Goal: Transaction & Acquisition: Purchase product/service

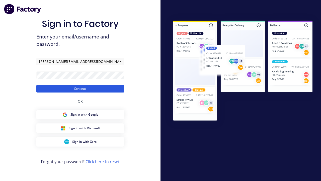
click at [80, 88] on button "Continue" at bounding box center [80, 89] width 88 height 8
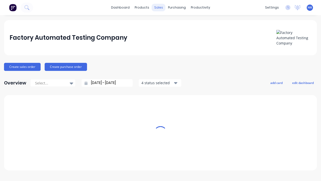
click at [159, 8] on div "sales" at bounding box center [159, 8] width 14 height 8
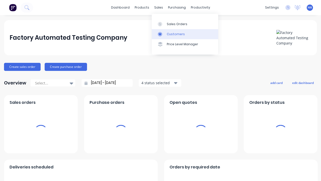
click at [185, 34] on link "Customers" at bounding box center [185, 34] width 67 height 10
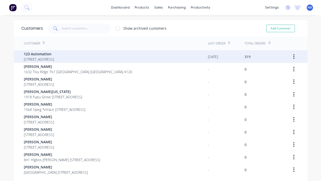
click at [54, 54] on span "123 Automation" at bounding box center [39, 53] width 30 height 5
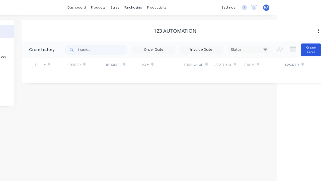
click at [304, 49] on button "Create Order" at bounding box center [311, 49] width 20 height 13
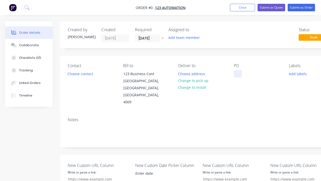
click at [238, 74] on div at bounding box center [238, 73] width 8 height 7
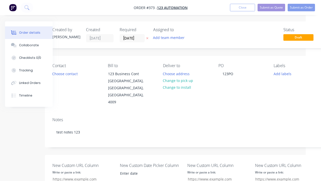
scroll to position [93, 15]
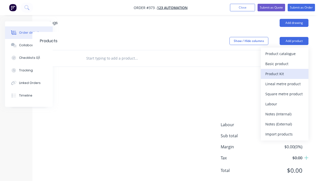
click at [285, 70] on div "Product Kit" at bounding box center [285, 73] width 39 height 7
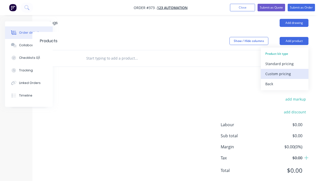
click at [285, 70] on div "Custom pricing" at bounding box center [285, 73] width 39 height 7
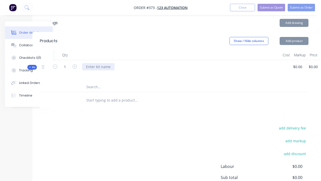
click at [98, 63] on div at bounding box center [98, 66] width 33 height 7
click at [321, 65] on icon "button" at bounding box center [326, 67] width 1 height 5
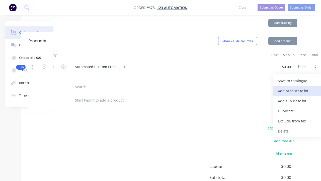
click at [298, 87] on div "Add product to kit" at bounding box center [297, 90] width 39 height 7
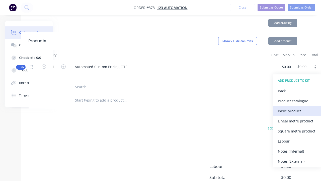
click at [298, 107] on div "Basic product" at bounding box center [297, 110] width 39 height 7
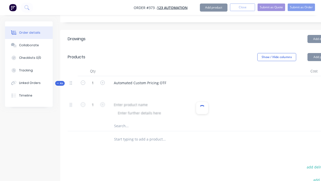
scroll to position [307, 50]
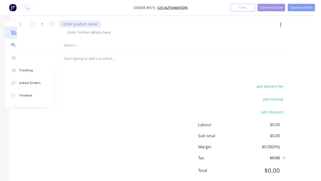
click at [101, 28] on div at bounding box center [81, 23] width 42 height 7
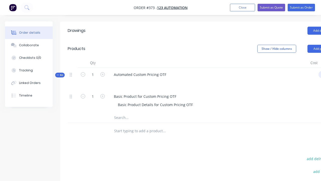
click at [316, 68] on div "Kit 1 Automated Custom Pricing OTF $0.00 $0.00 $0.00 $0.00" at bounding box center [202, 79] width 269 height 22
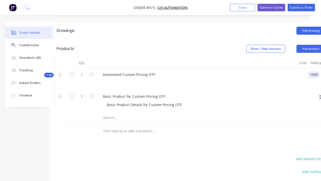
scroll to position [0, 0]
click at [161, 101] on div "Basic Product Details for Custom Pricing OTF" at bounding box center [144, 104] width 83 height 7
type input "$1,000.00"
